Goal: Transaction & Acquisition: Purchase product/service

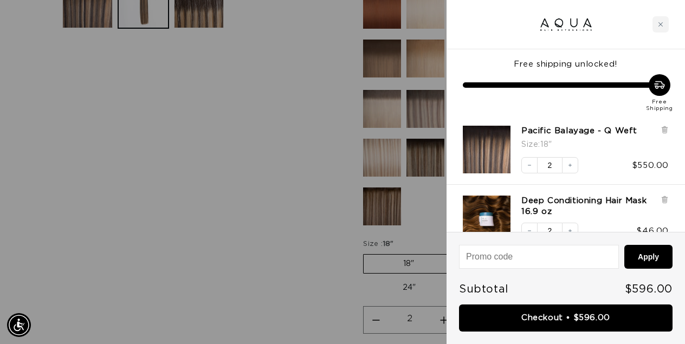
click at [327, 140] on div at bounding box center [342, 172] width 685 height 344
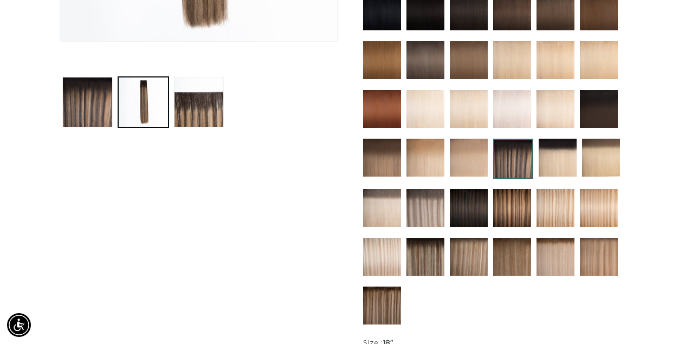
scroll to position [0, 1216]
click at [509, 245] on img at bounding box center [512, 257] width 38 height 38
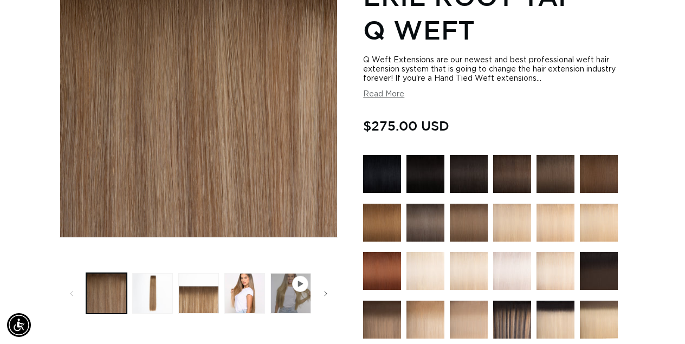
scroll to position [185, 0]
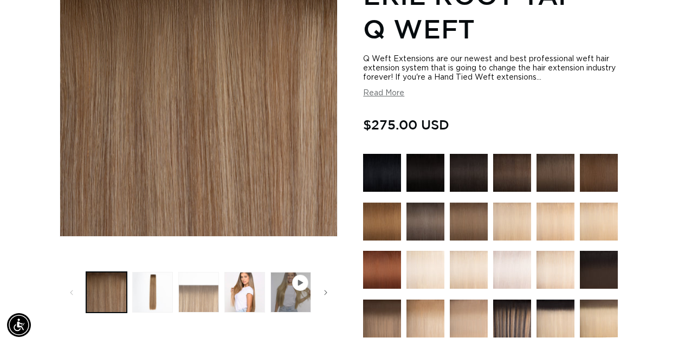
click at [205, 292] on button "Load image 3 in gallery view" at bounding box center [198, 292] width 41 height 41
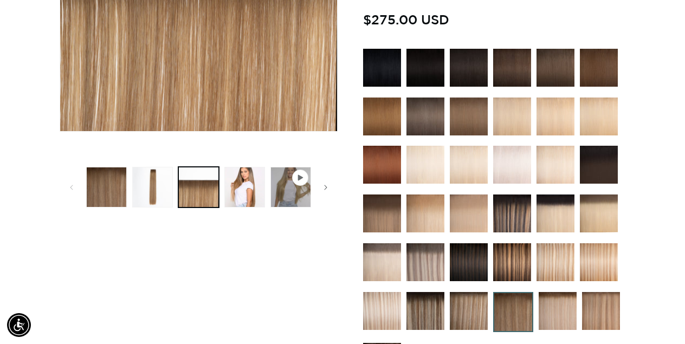
scroll to position [303, 0]
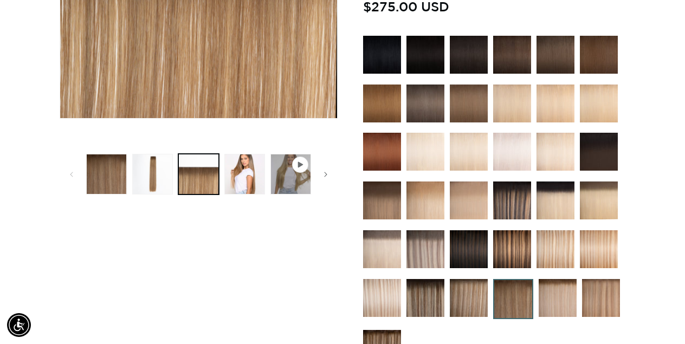
click at [509, 202] on img at bounding box center [512, 201] width 38 height 38
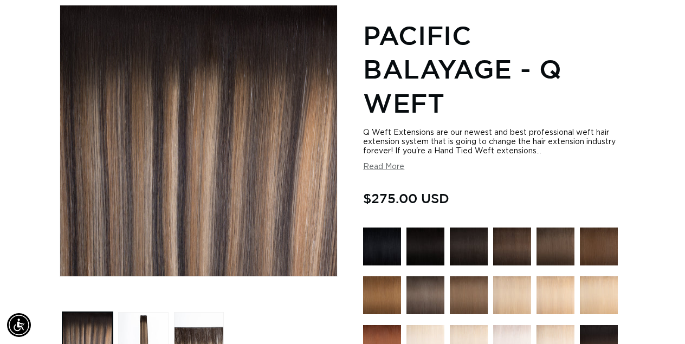
scroll to position [179, 0]
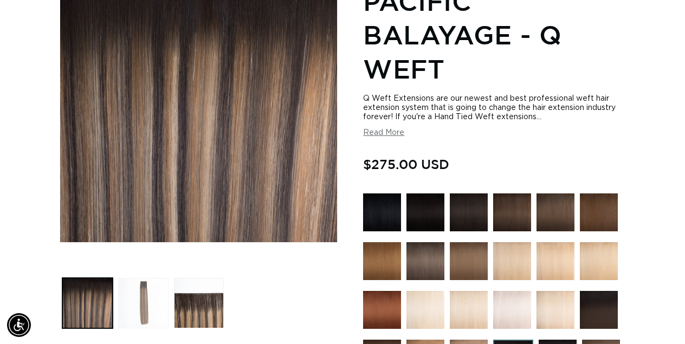
click at [141, 301] on button "Load image 2 in gallery view" at bounding box center [143, 303] width 50 height 50
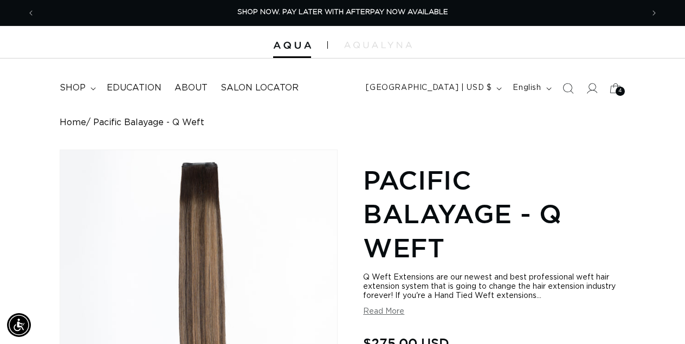
scroll to position [0, 0]
click at [622, 84] on icon at bounding box center [614, 87] width 25 height 25
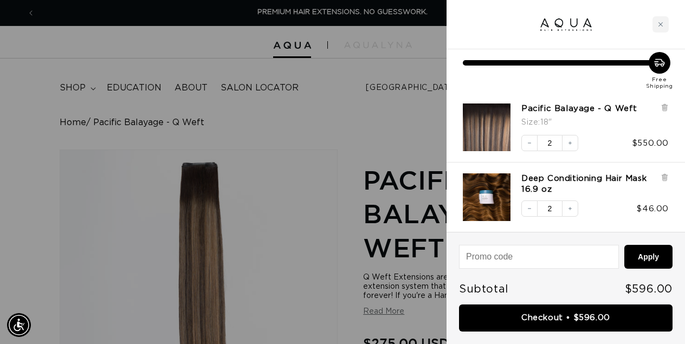
click at [663, 66] on icon at bounding box center [660, 63] width 10 height 8
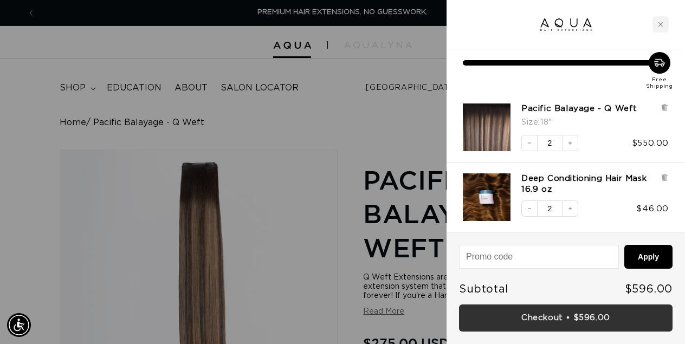
click at [538, 313] on link "Checkout • $596.00" at bounding box center [565, 318] width 213 height 28
